Goal: Navigation & Orientation: Find specific page/section

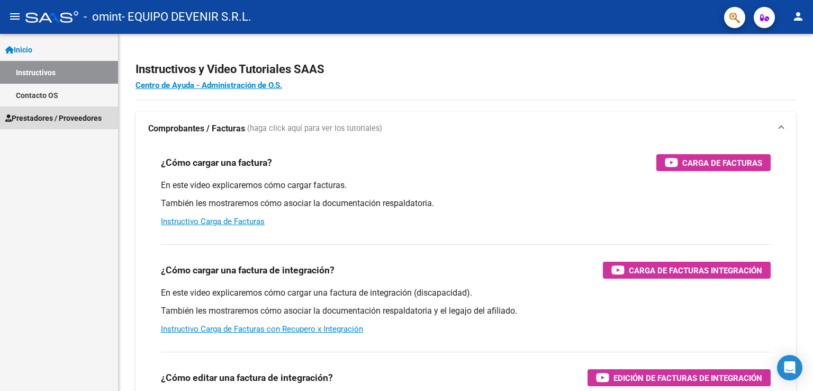
click at [54, 119] on span "Prestadores / Proveedores" at bounding box center [53, 118] width 96 height 12
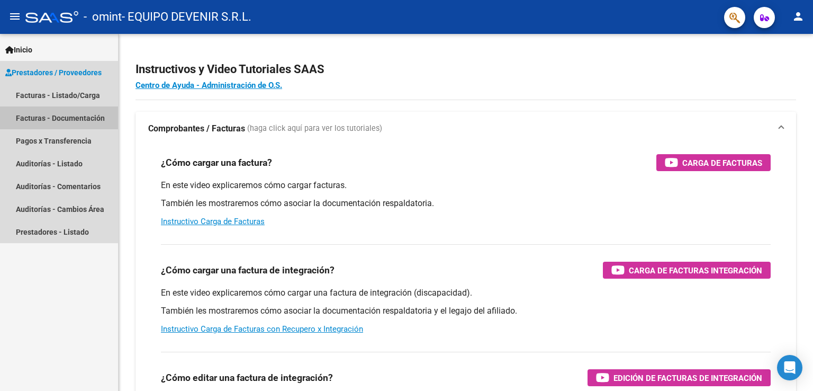
click at [58, 114] on link "Facturas - Documentación" at bounding box center [59, 117] width 118 height 23
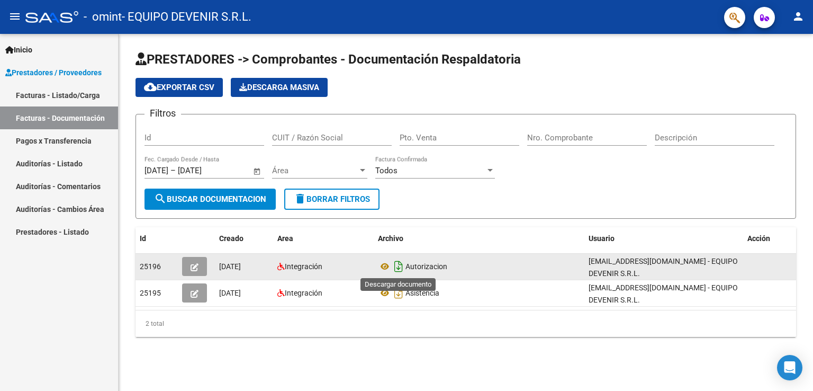
click at [398, 263] on icon "Descargar documento" at bounding box center [399, 266] width 14 height 17
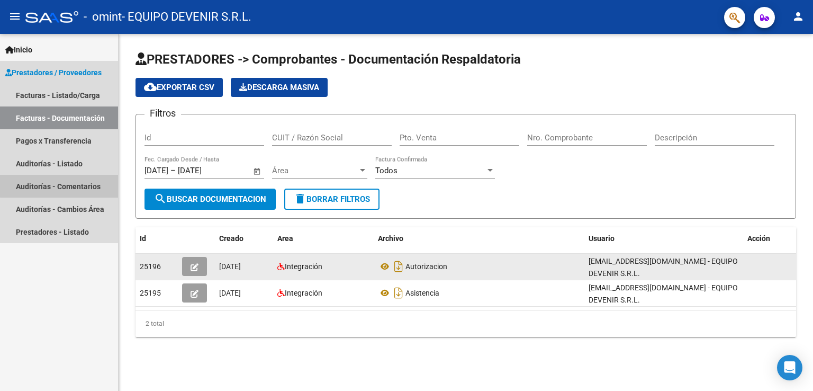
click at [64, 183] on link "Auditorías - Comentarios" at bounding box center [59, 186] width 118 height 23
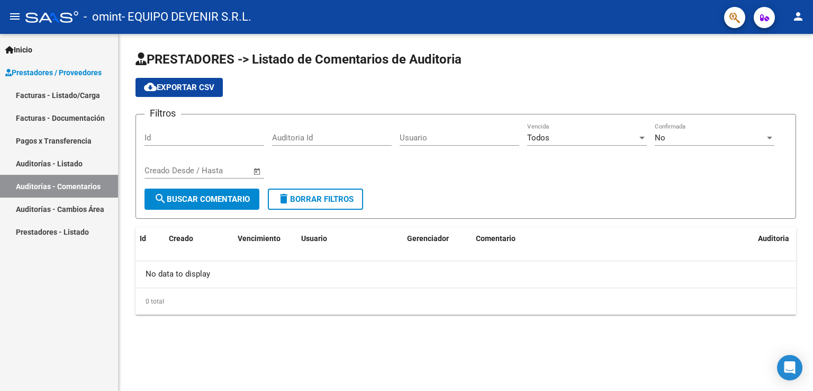
click at [72, 208] on link "Auditorías - Cambios Área" at bounding box center [59, 209] width 118 height 23
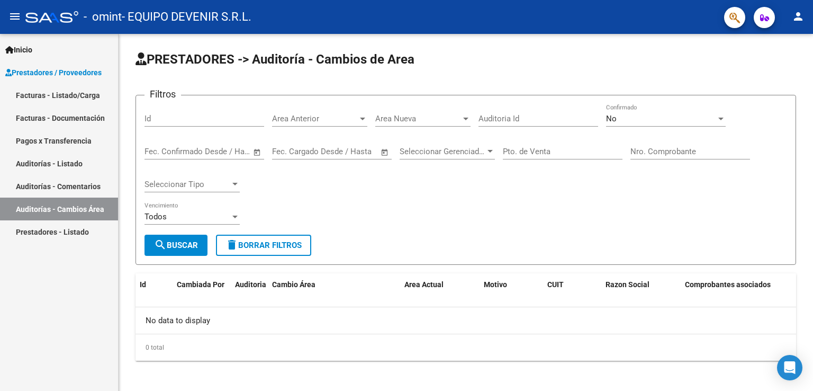
click at [64, 141] on link "Pagos x Transferencia" at bounding box center [59, 140] width 118 height 23
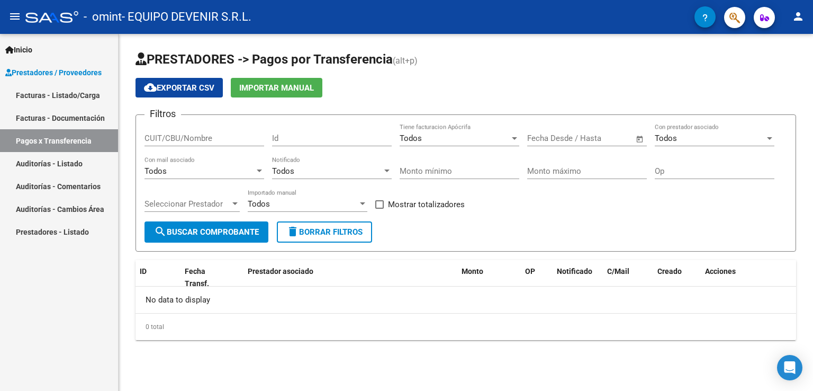
click at [81, 115] on link "Facturas - Documentación" at bounding box center [59, 117] width 118 height 23
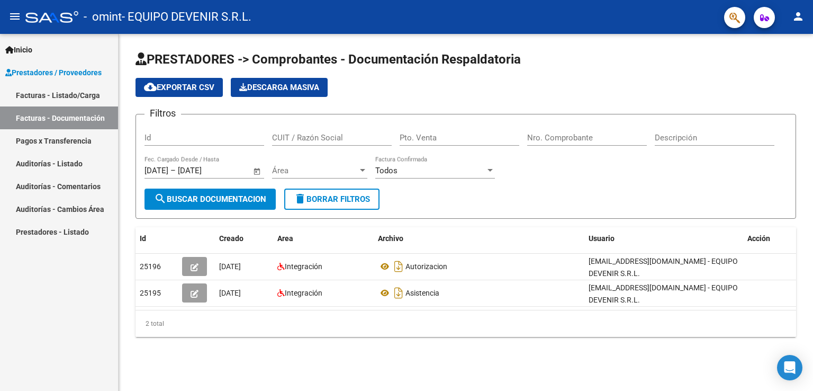
click at [84, 228] on link "Prestadores - Listado" at bounding box center [59, 231] width 118 height 23
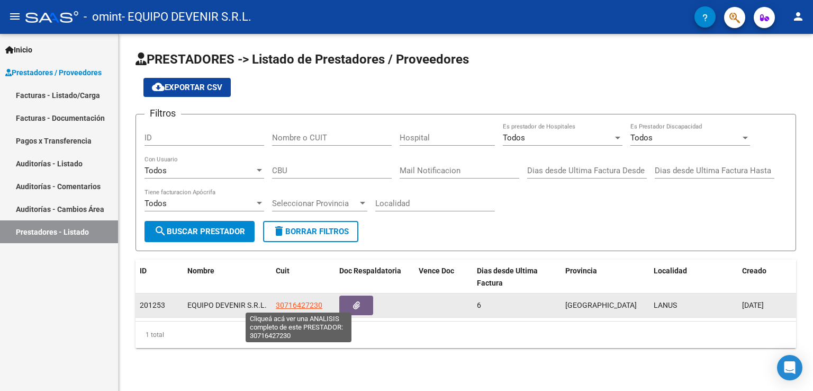
click at [297, 303] on span "30716427230" at bounding box center [299, 305] width 47 height 8
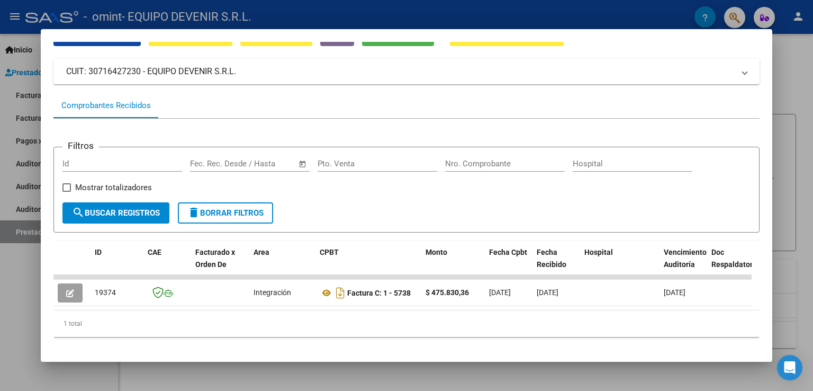
click at [812, 96] on div at bounding box center [406, 195] width 813 height 391
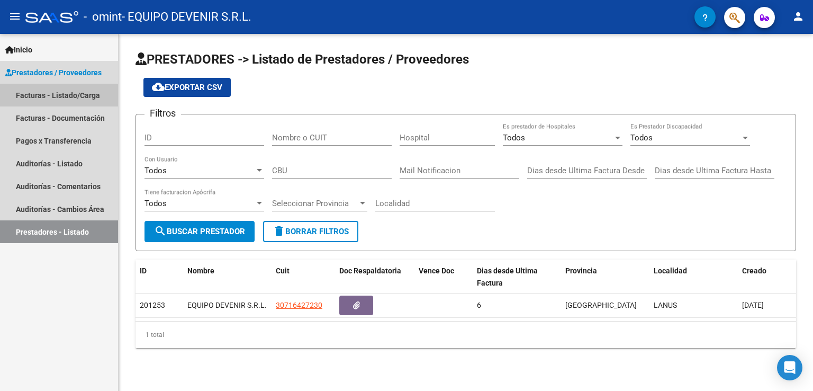
click at [53, 95] on link "Facturas - Listado/Carga" at bounding box center [59, 95] width 118 height 23
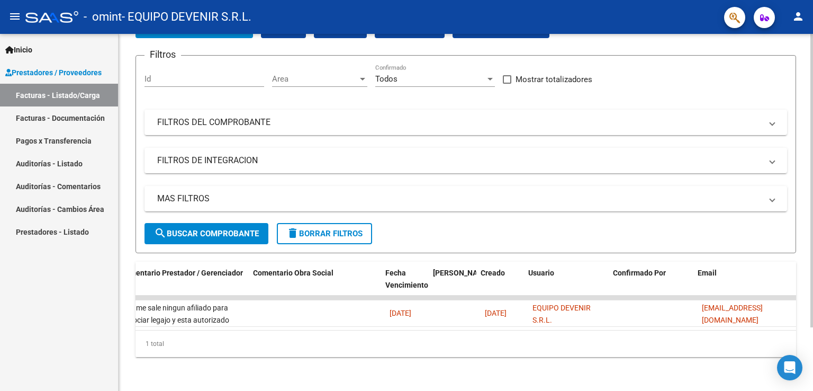
scroll to position [0, 1572]
